Goal: Transaction & Acquisition: Purchase product/service

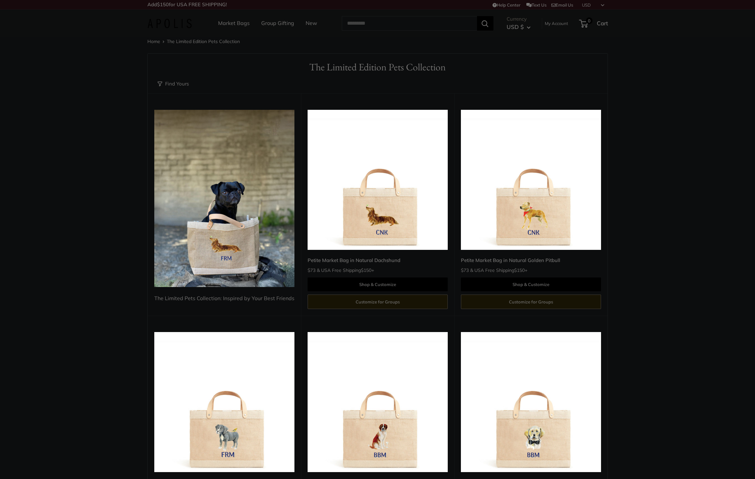
click at [239, 23] on link "Market Bags" at bounding box center [234, 23] width 32 height 10
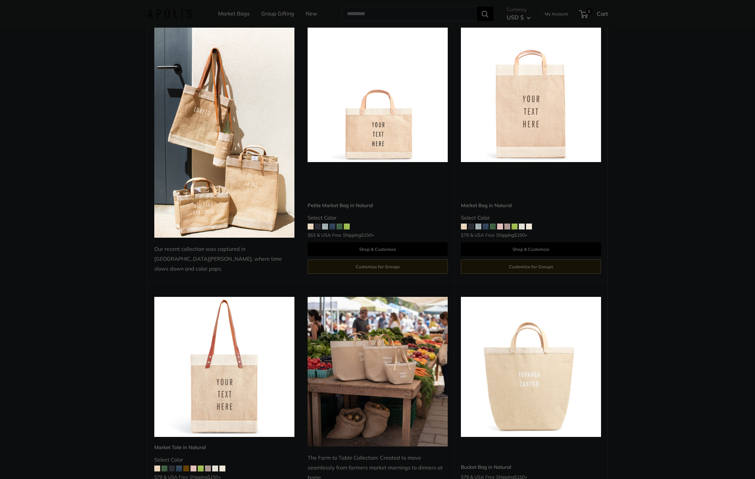
scroll to position [58, 0]
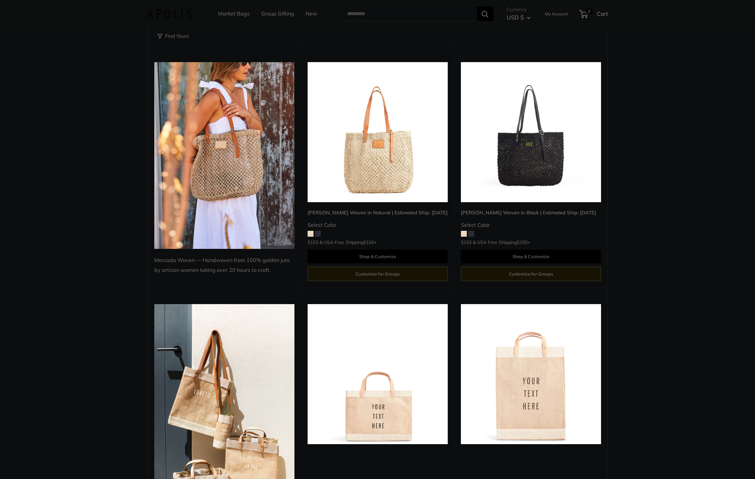
click at [0, 0] on img at bounding box center [0, 0] width 0 height 0
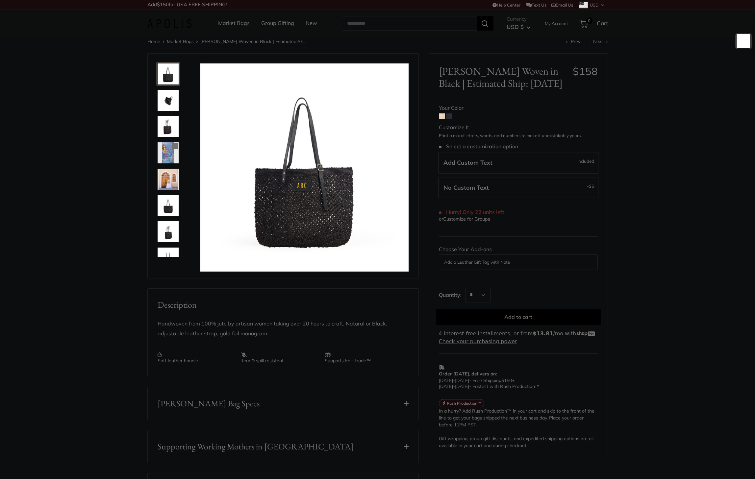
click at [168, 123] on img at bounding box center [168, 126] width 21 height 21
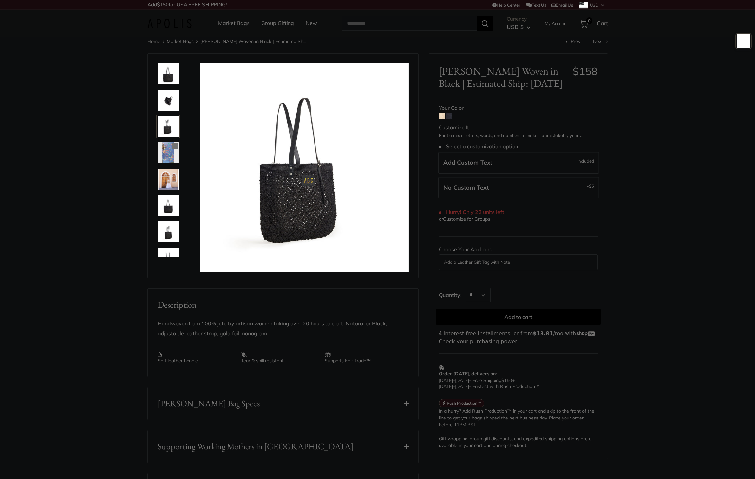
click at [168, 147] on img at bounding box center [168, 152] width 21 height 21
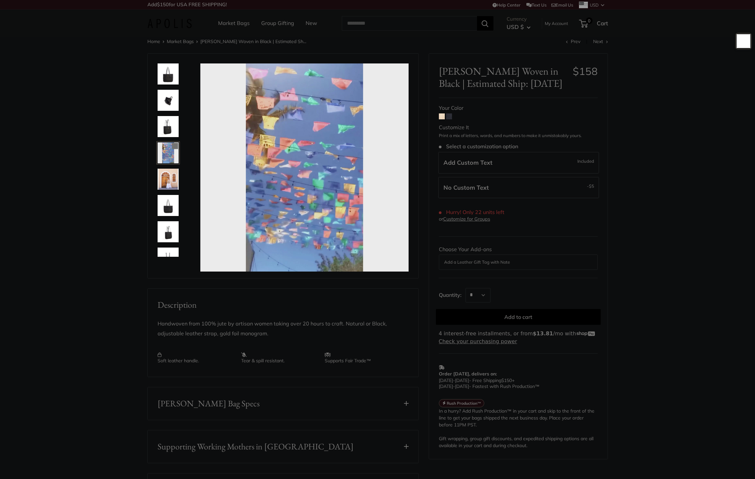
click at [178, 173] on img at bounding box center [168, 179] width 21 height 21
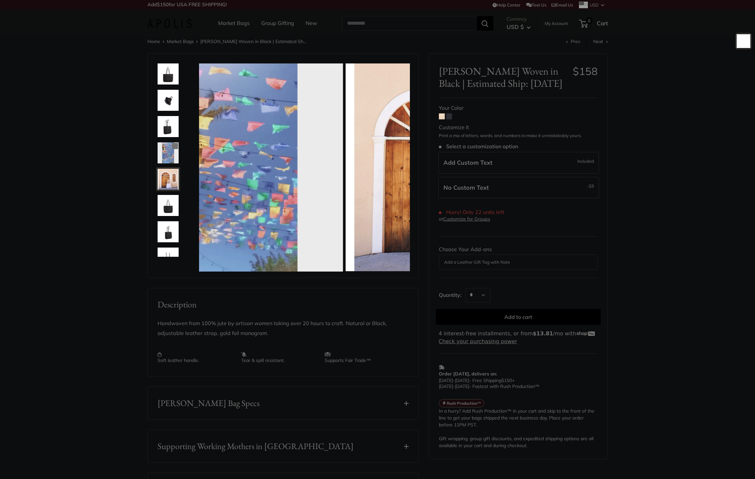
scroll to position [20, 0]
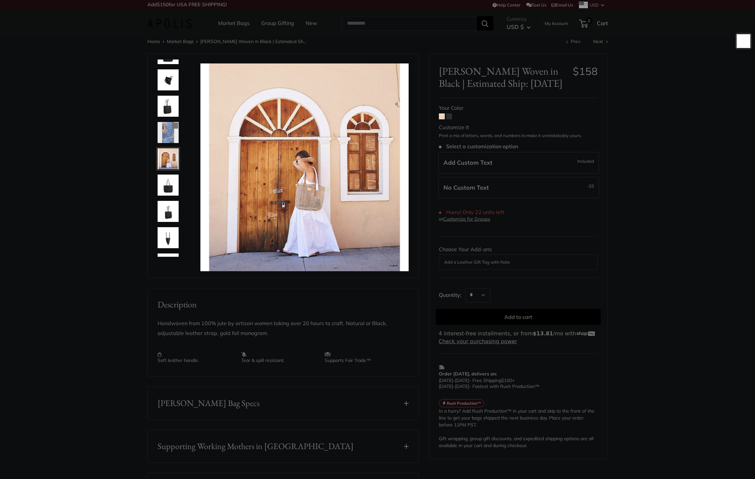
type input "*****"
click at [174, 188] on img at bounding box center [168, 185] width 21 height 21
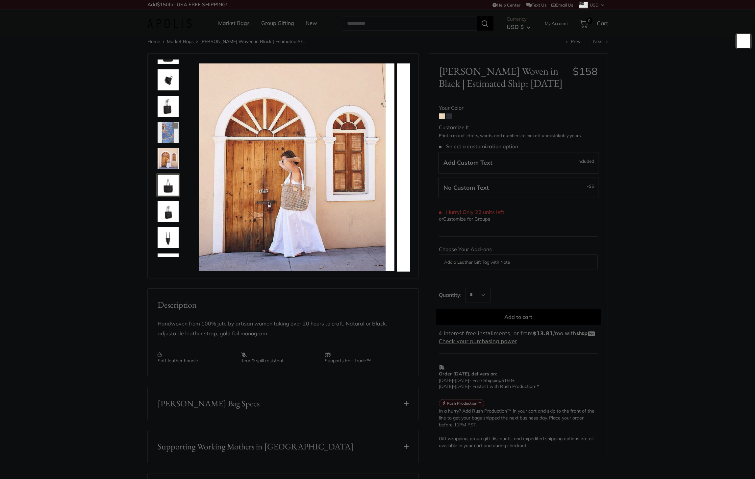
scroll to position [42, 0]
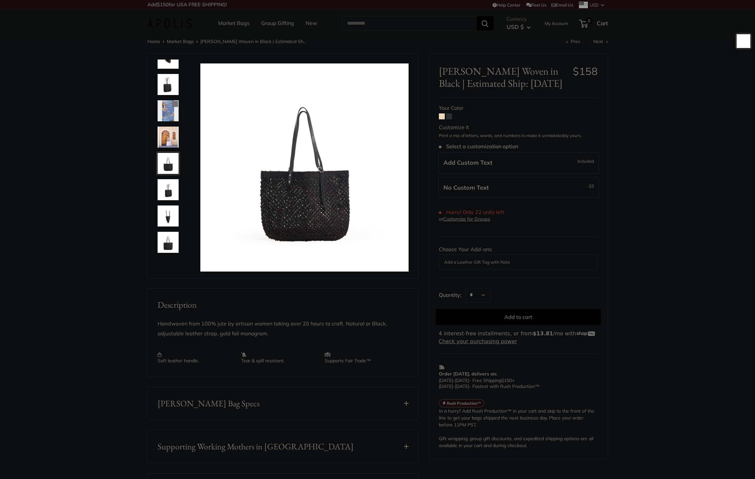
click at [170, 212] on img at bounding box center [168, 216] width 21 height 21
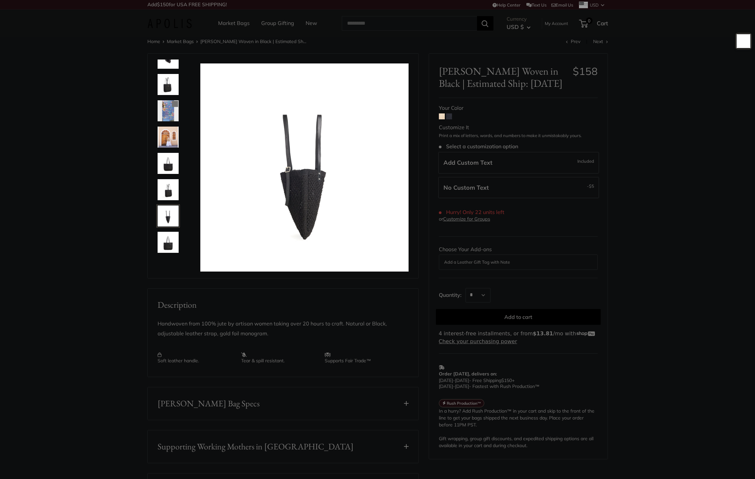
click at [172, 237] on img at bounding box center [168, 242] width 21 height 21
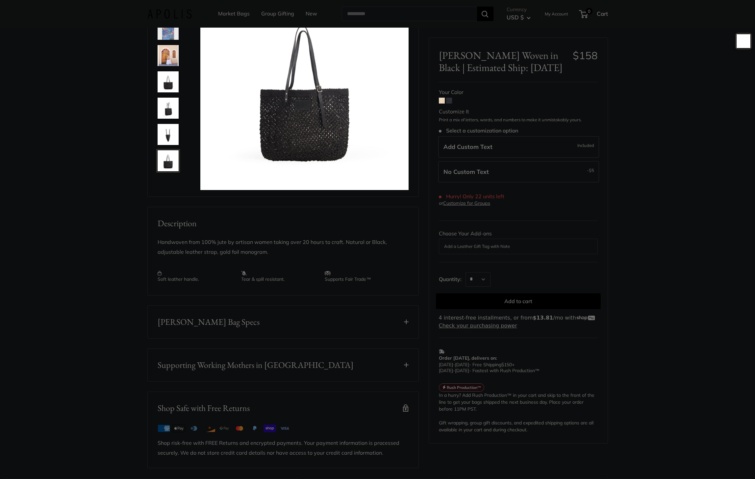
scroll to position [197, 0]
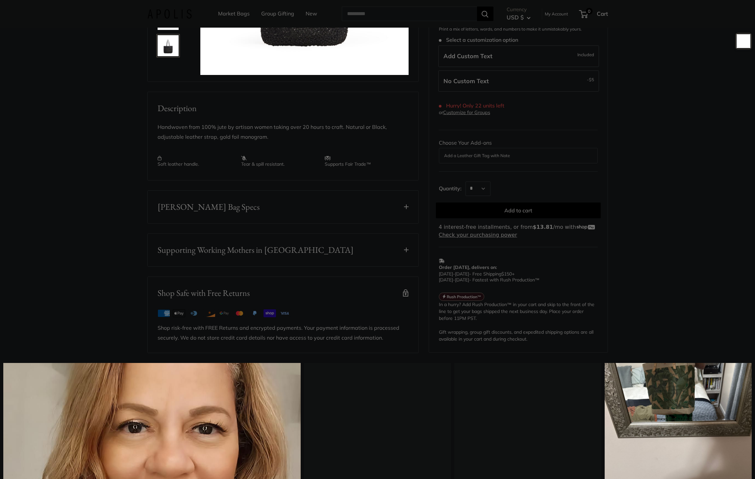
click at [207, 219] on button "Mercado Bag Specs" at bounding box center [283, 207] width 271 height 33
